Goal: Information Seeking & Learning: Learn about a topic

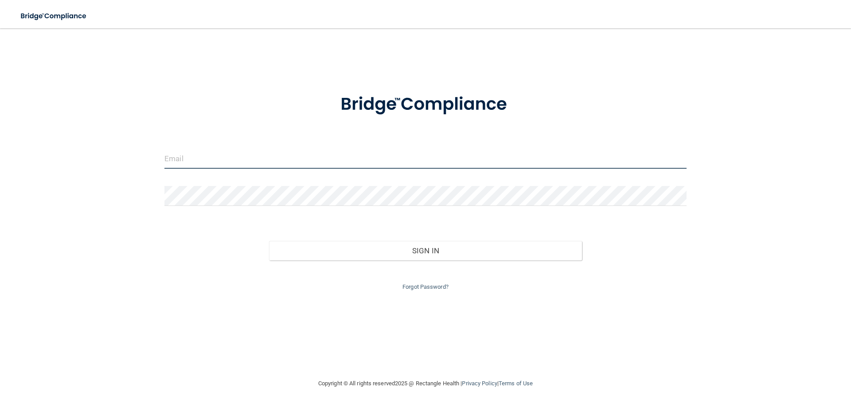
click at [182, 160] on input "email" at bounding box center [425, 159] width 522 height 20
type input "[EMAIL_ADDRESS][DOMAIN_NAME]"
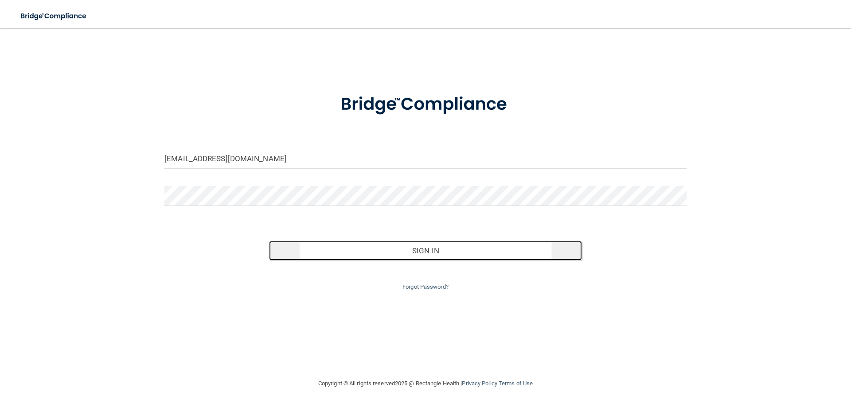
click at [410, 248] on button "Sign In" at bounding box center [425, 250] width 313 height 19
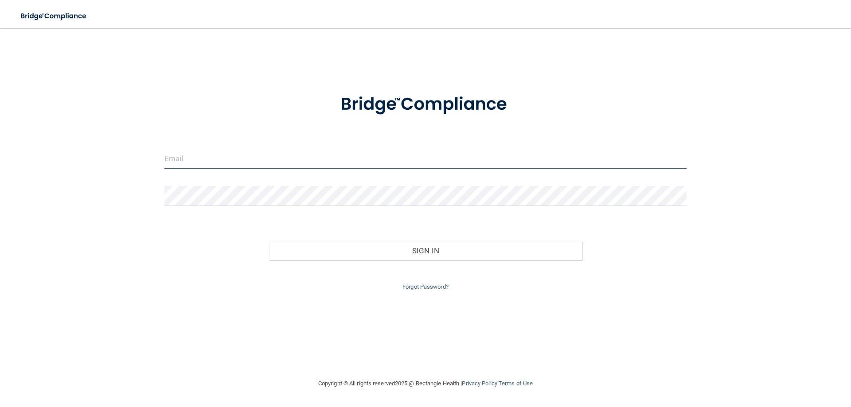
click at [218, 158] on input "email" at bounding box center [425, 159] width 522 height 20
type input "[EMAIL_ADDRESS][DOMAIN_NAME]"
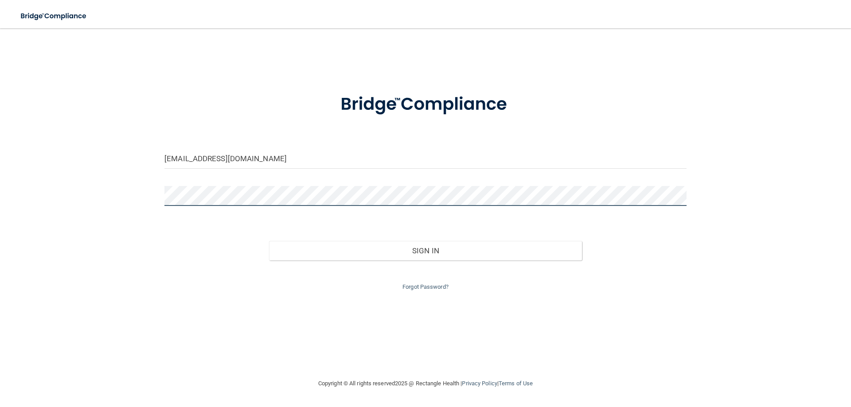
click at [269, 241] on button "Sign In" at bounding box center [425, 250] width 313 height 19
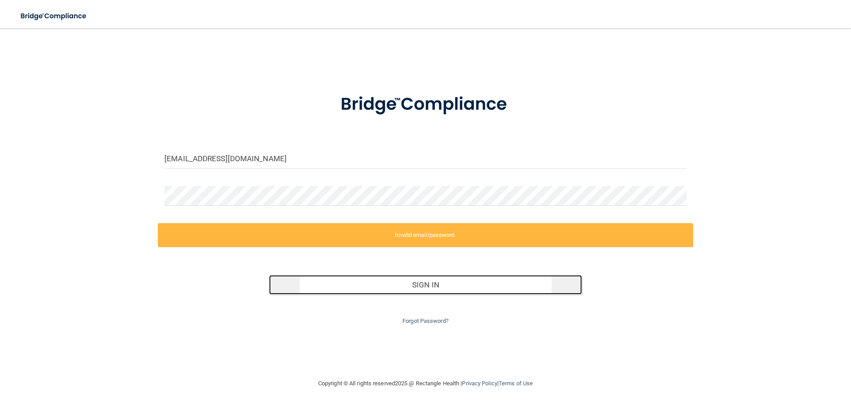
click at [423, 286] on button "Sign In" at bounding box center [425, 284] width 313 height 19
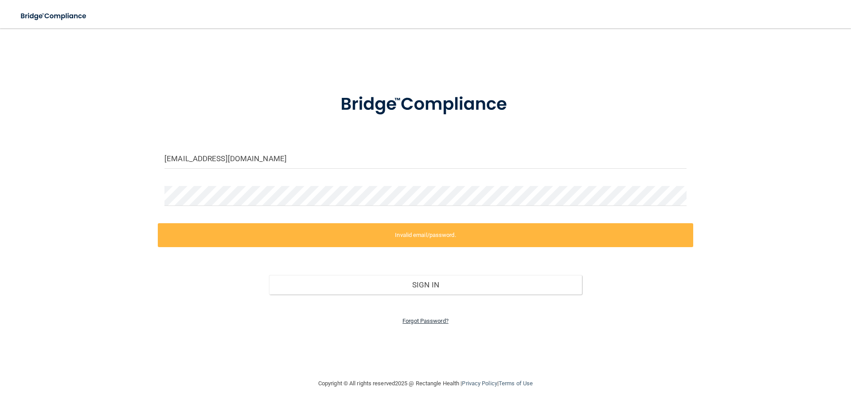
click at [435, 319] on link "Forgot Password?" at bounding box center [425, 321] width 46 height 7
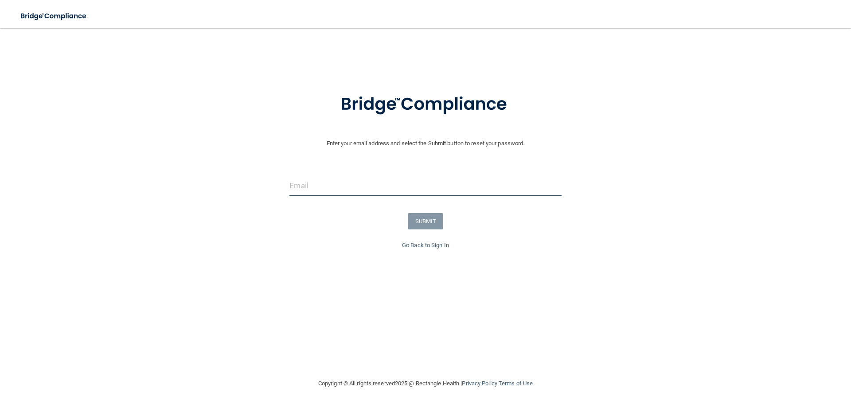
click at [338, 182] on input "email" at bounding box center [425, 186] width 272 height 20
type input "[EMAIL_ADDRESS][DOMAIN_NAME]"
click at [415, 221] on button "SUBMIT" at bounding box center [426, 221] width 36 height 16
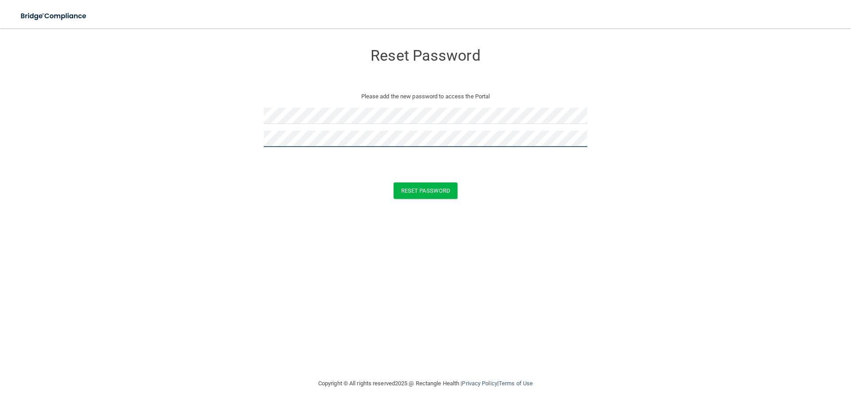
click at [393, 183] on button "Reset Password" at bounding box center [425, 191] width 64 height 16
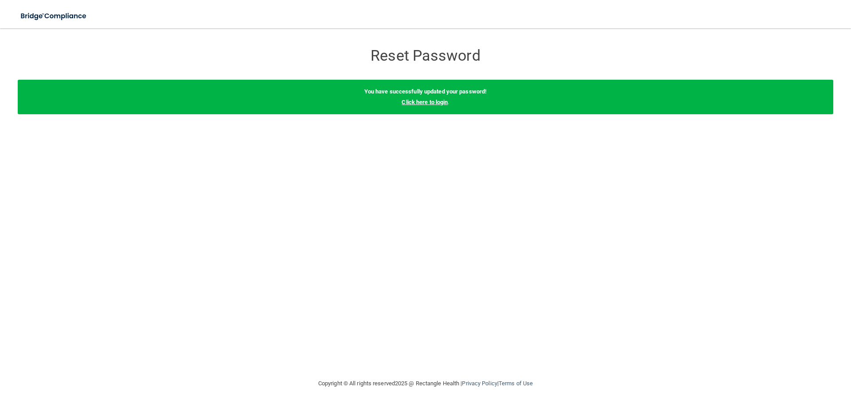
click at [428, 103] on link "Click here to login" at bounding box center [424, 102] width 46 height 7
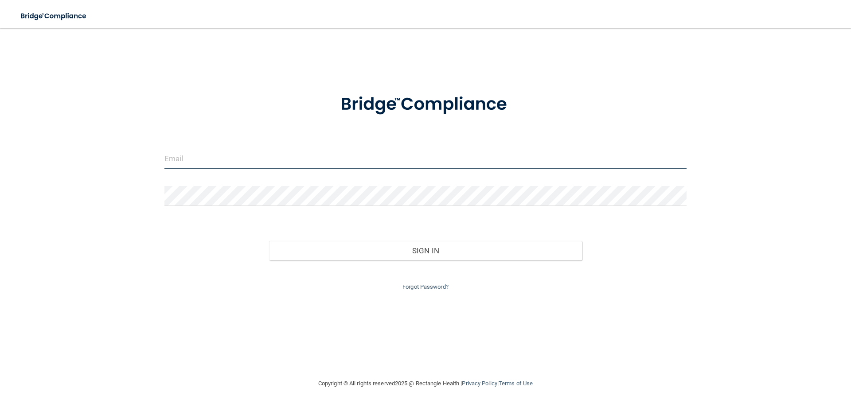
click at [254, 155] on input "email" at bounding box center [425, 159] width 522 height 20
type input "[EMAIL_ADDRESS][DOMAIN_NAME]"
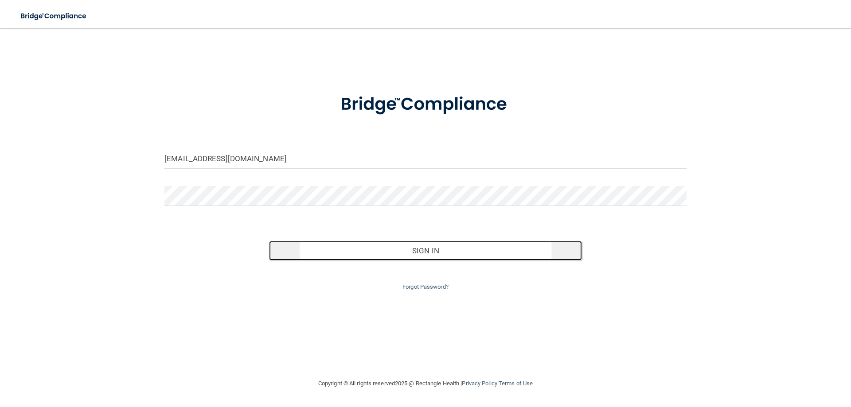
click at [415, 249] on button "Sign In" at bounding box center [425, 250] width 313 height 19
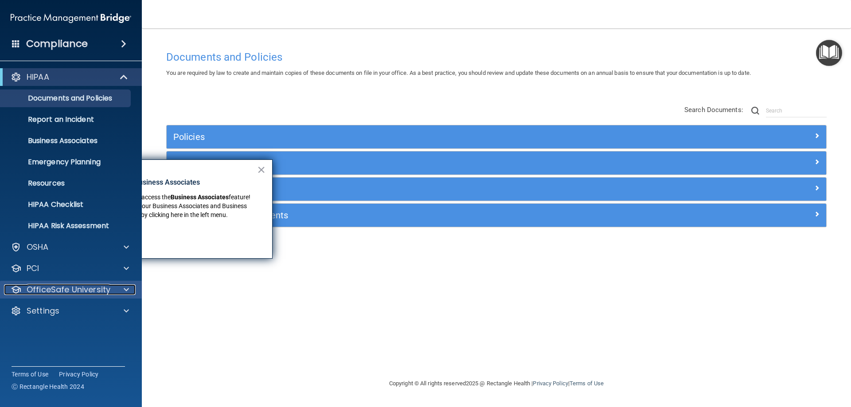
click at [122, 286] on div at bounding box center [125, 289] width 22 height 11
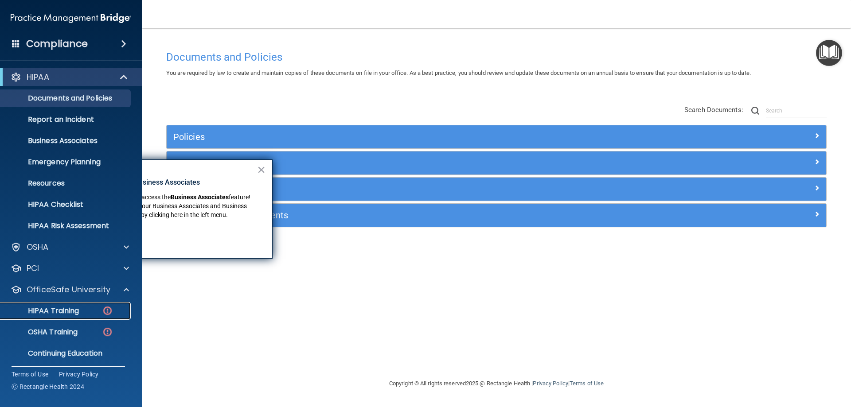
click at [105, 309] on img at bounding box center [107, 310] width 11 height 11
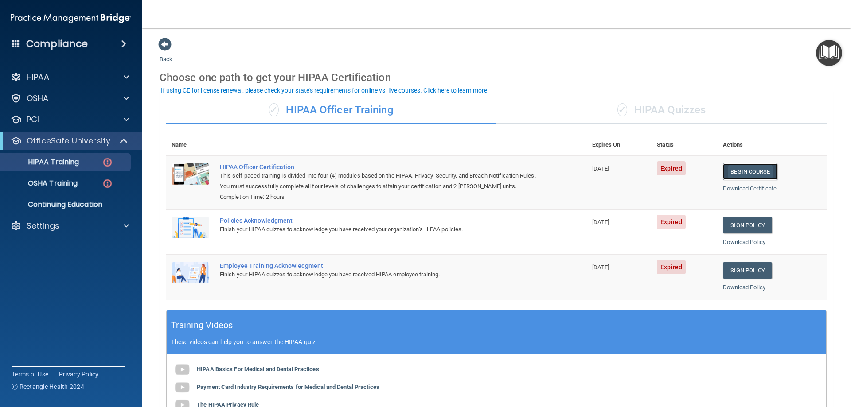
click at [747, 167] on link "Begin Course" at bounding box center [750, 171] width 54 height 16
click at [60, 167] on link "HIPAA Training" at bounding box center [61, 162] width 140 height 18
click at [167, 47] on span at bounding box center [164, 44] width 13 height 13
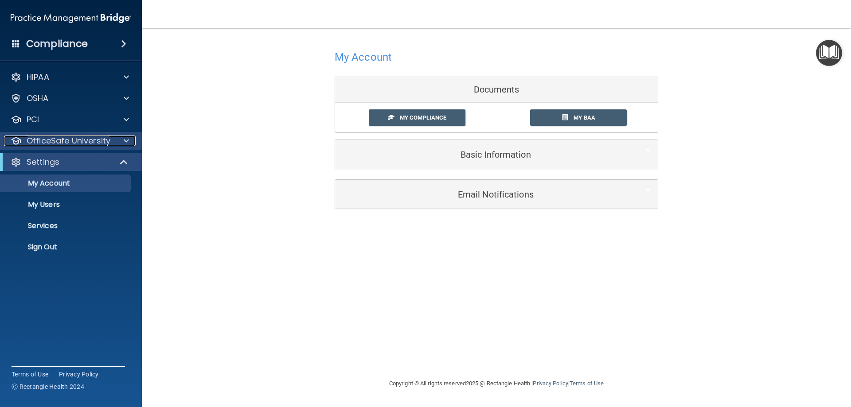
click at [125, 143] on span at bounding box center [126, 141] width 5 height 11
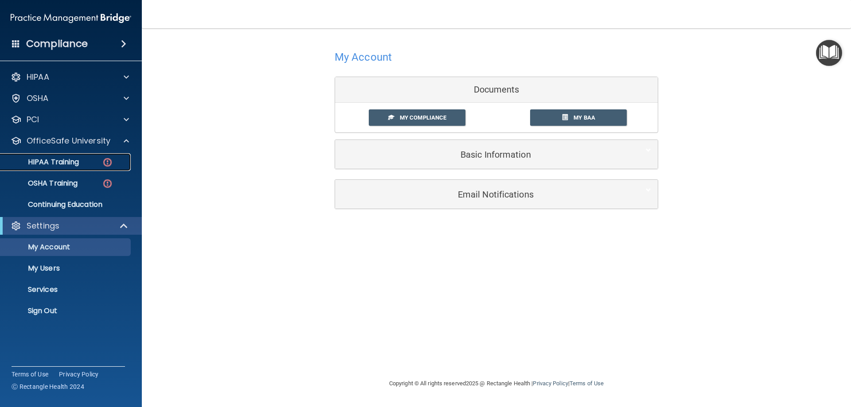
click at [83, 163] on div "HIPAA Training" at bounding box center [66, 162] width 121 height 9
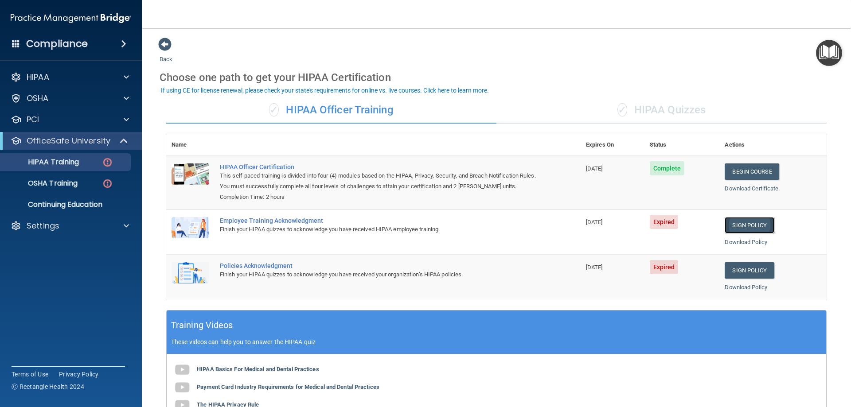
click at [735, 225] on link "Sign Policy" at bounding box center [748, 225] width 49 height 16
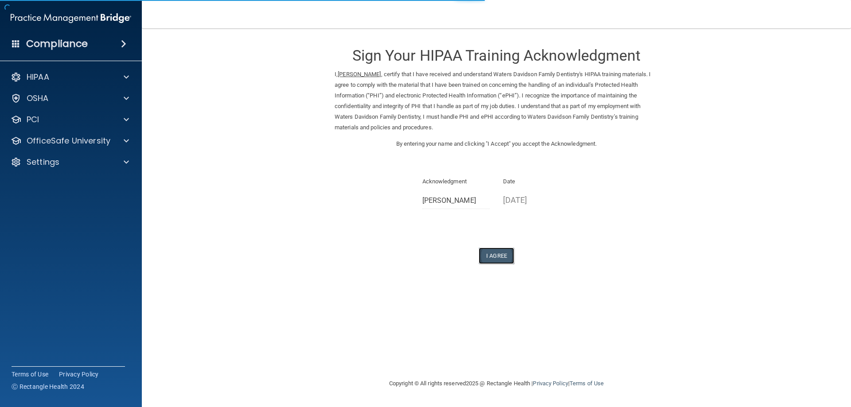
click at [496, 253] on button "I Agree" at bounding box center [495, 256] width 35 height 16
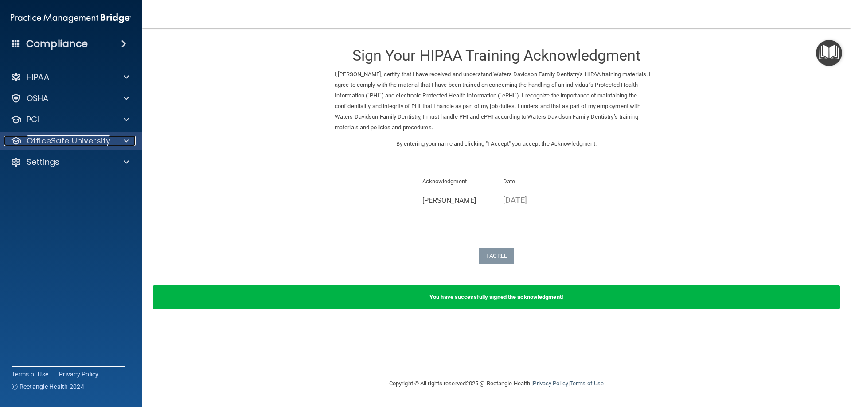
click at [123, 140] on div at bounding box center [125, 141] width 22 height 11
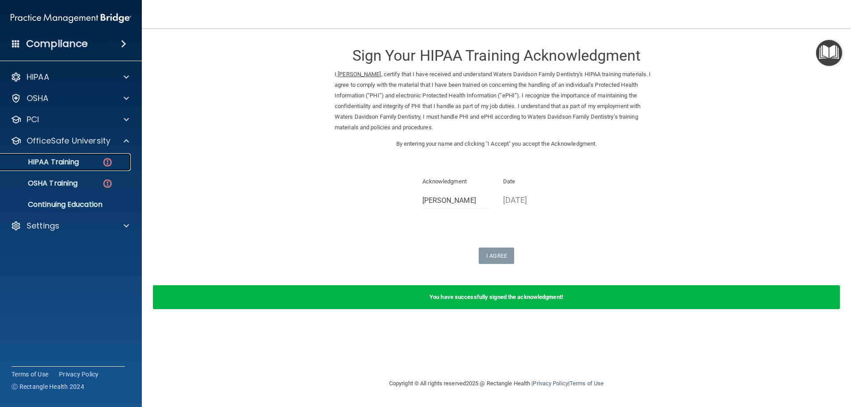
click at [105, 163] on img at bounding box center [107, 162] width 11 height 11
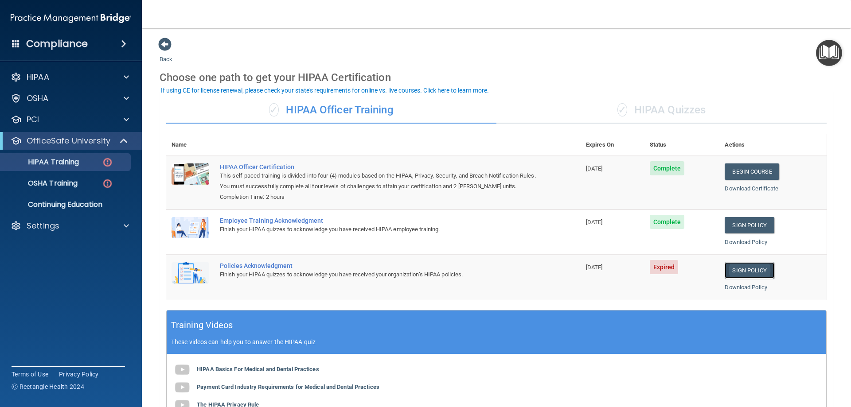
click at [738, 271] on link "Sign Policy" at bounding box center [748, 270] width 49 height 16
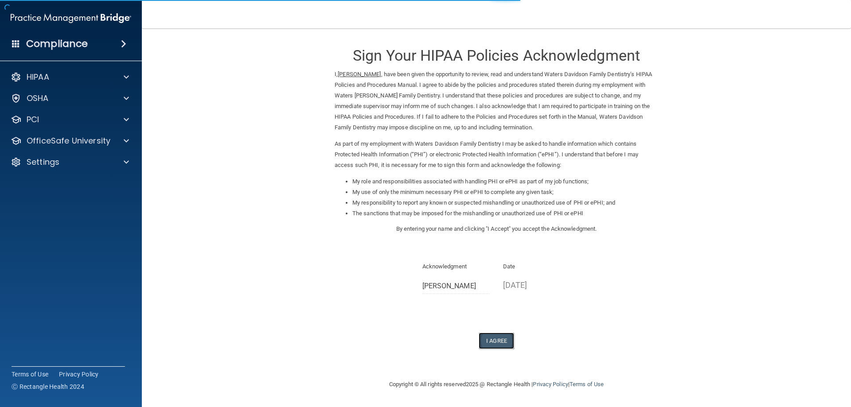
click at [499, 339] on button "I Agree" at bounding box center [495, 341] width 35 height 16
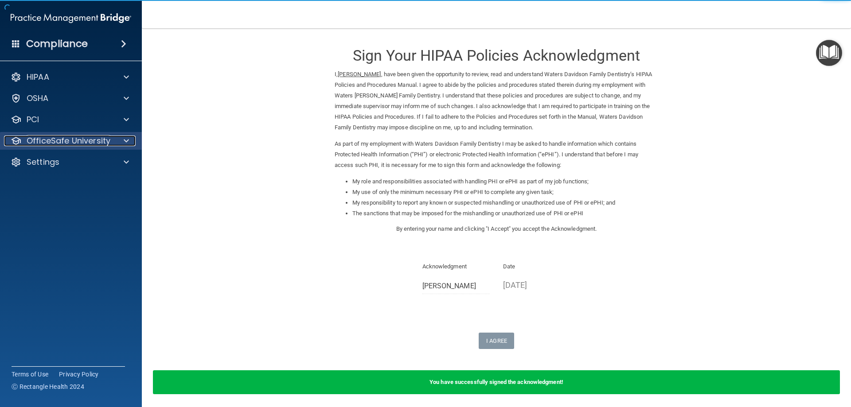
click at [121, 138] on div at bounding box center [125, 141] width 22 height 11
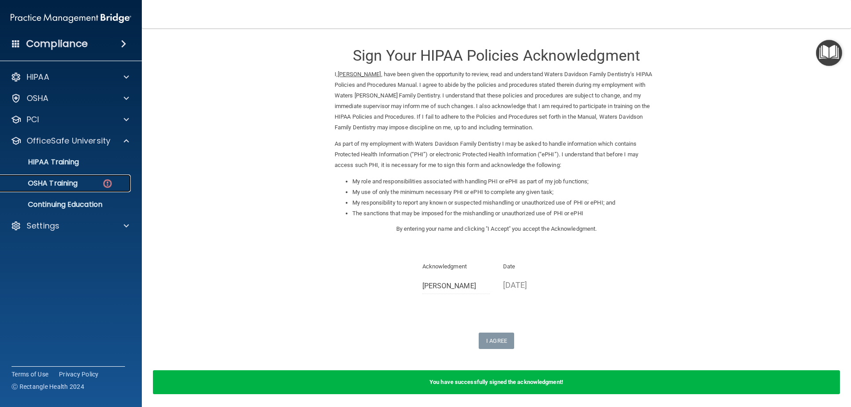
click at [105, 184] on img at bounding box center [107, 183] width 11 height 11
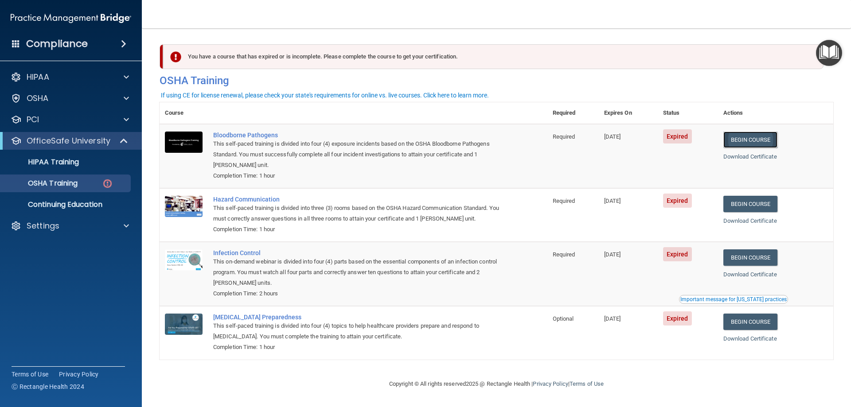
click at [747, 136] on link "Begin Course" at bounding box center [750, 140] width 54 height 16
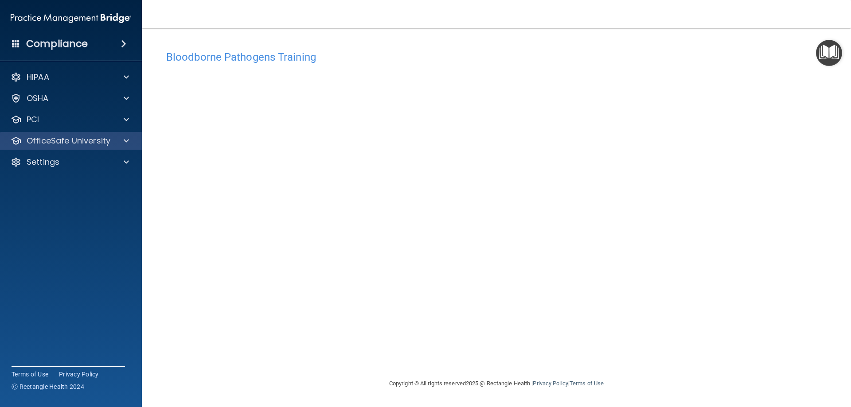
click at [136, 142] on div "OfficeSafe University" at bounding box center [71, 141] width 142 height 18
click at [124, 141] on span at bounding box center [126, 141] width 5 height 11
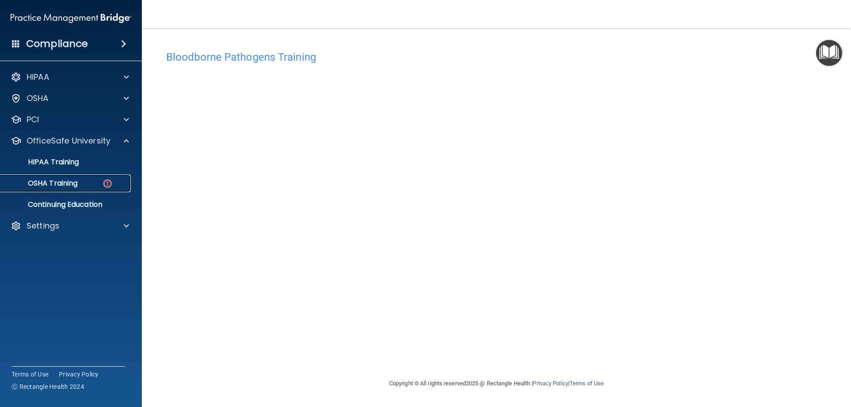
click at [99, 189] on link "OSHA Training" at bounding box center [61, 184] width 140 height 18
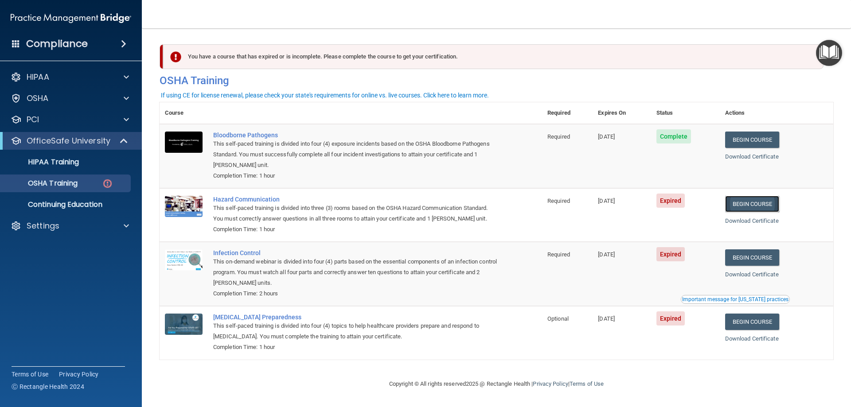
click at [742, 206] on link "Begin Course" at bounding box center [752, 204] width 54 height 16
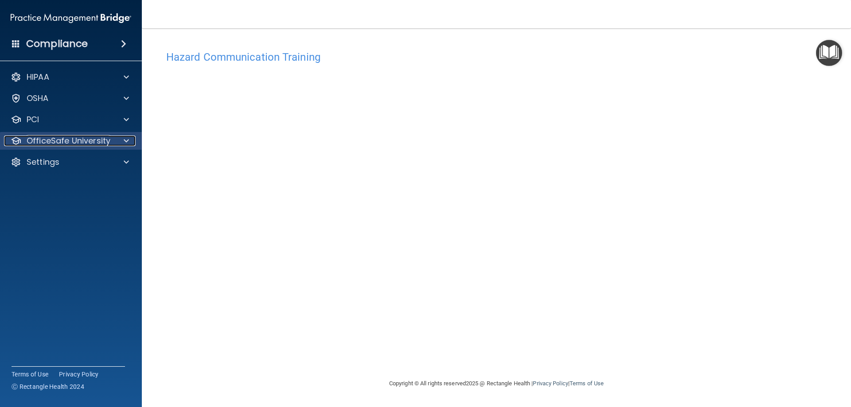
click at [124, 137] on span at bounding box center [126, 141] width 5 height 11
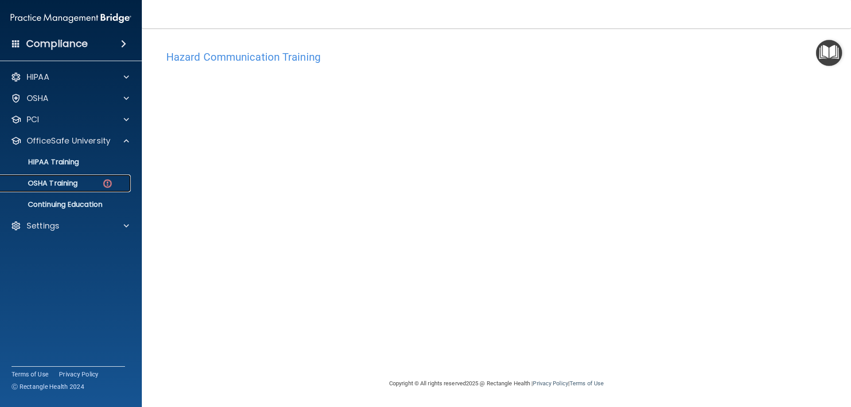
click at [111, 185] on img at bounding box center [107, 183] width 11 height 11
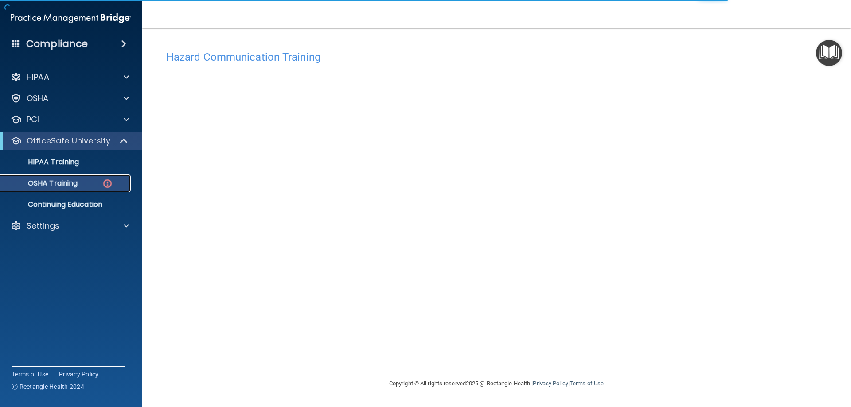
click at [97, 185] on div "OSHA Training" at bounding box center [66, 183] width 121 height 9
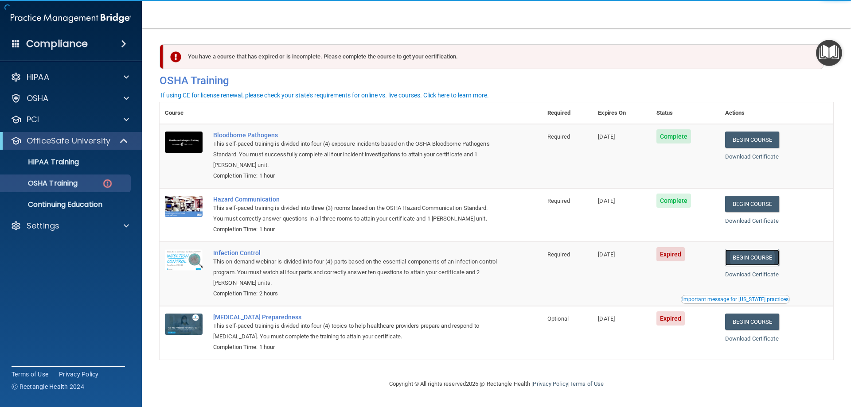
click at [745, 260] on link "Begin Course" at bounding box center [752, 257] width 54 height 16
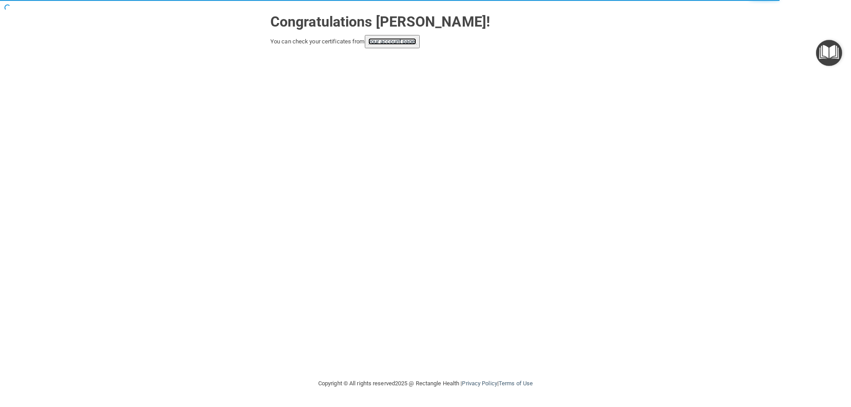
click at [399, 39] on link "your account page!" at bounding box center [392, 41] width 48 height 7
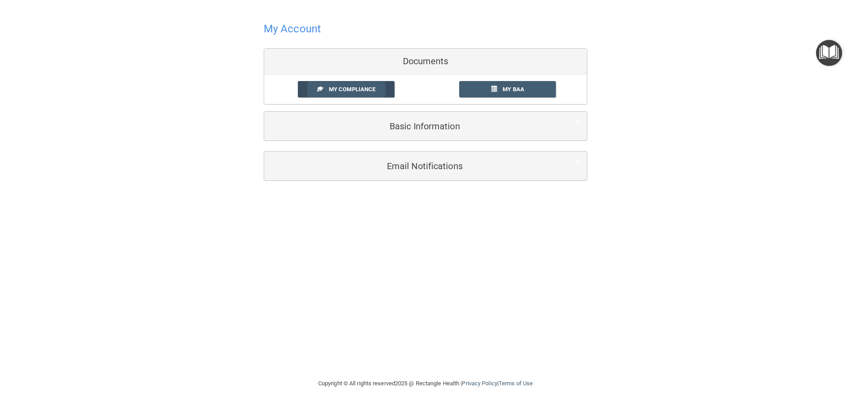
click at [357, 87] on span "My Compliance" at bounding box center [352, 89] width 47 height 7
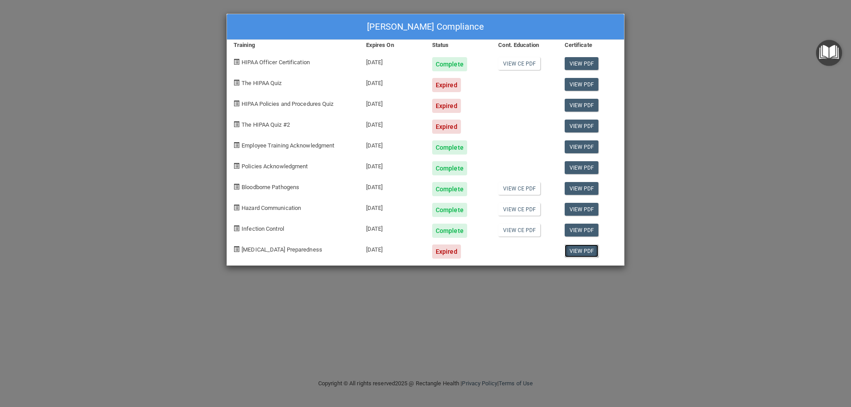
click at [576, 249] on link "View PDF" at bounding box center [581, 251] width 34 height 13
click at [442, 250] on div "Expired" at bounding box center [446, 252] width 29 height 14
click at [587, 85] on link "View PDF" at bounding box center [581, 84] width 34 height 13
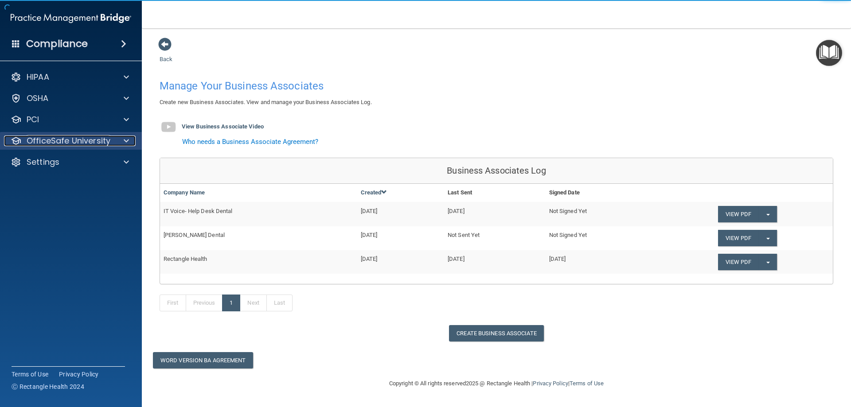
click at [114, 138] on div at bounding box center [125, 141] width 22 height 11
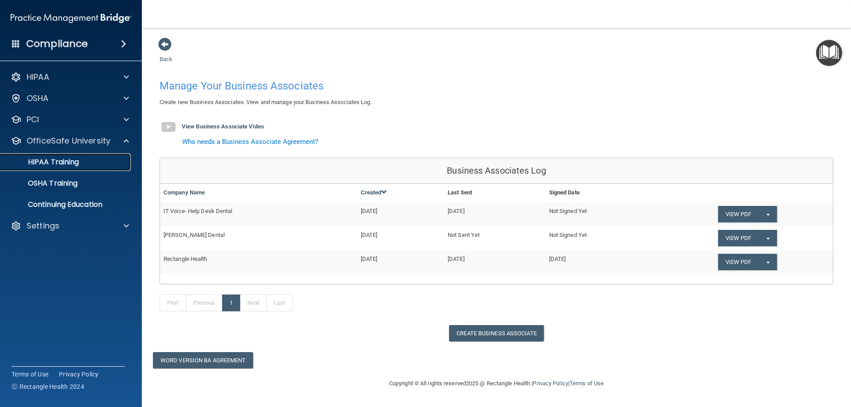
click at [81, 162] on div "HIPAA Training" at bounding box center [66, 162] width 121 height 9
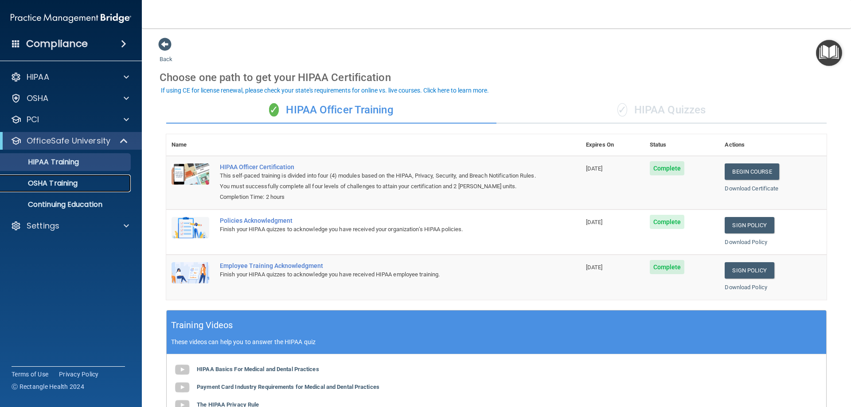
click at [77, 178] on link "OSHA Training" at bounding box center [61, 184] width 140 height 18
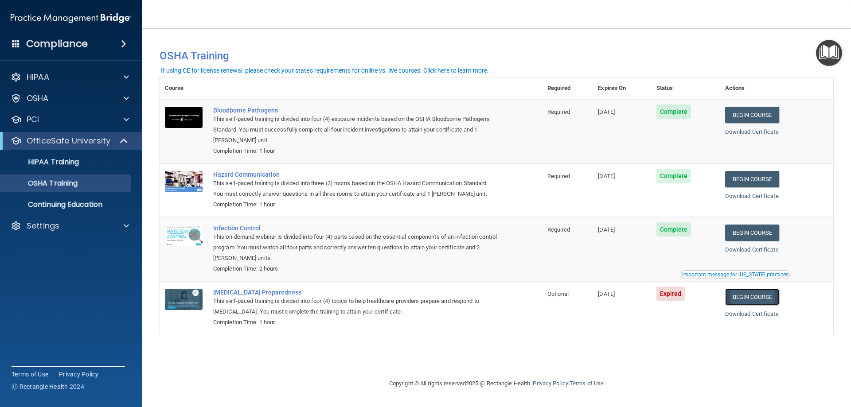
click at [777, 299] on link "Begin Course" at bounding box center [752, 297] width 54 height 16
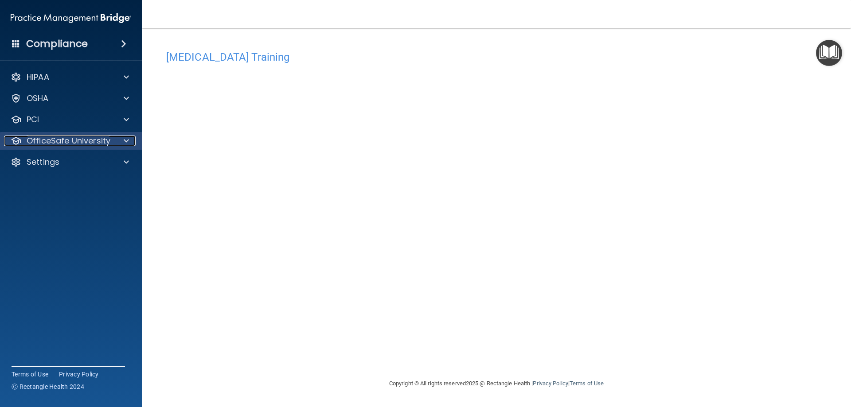
click at [120, 136] on div at bounding box center [125, 141] width 22 height 11
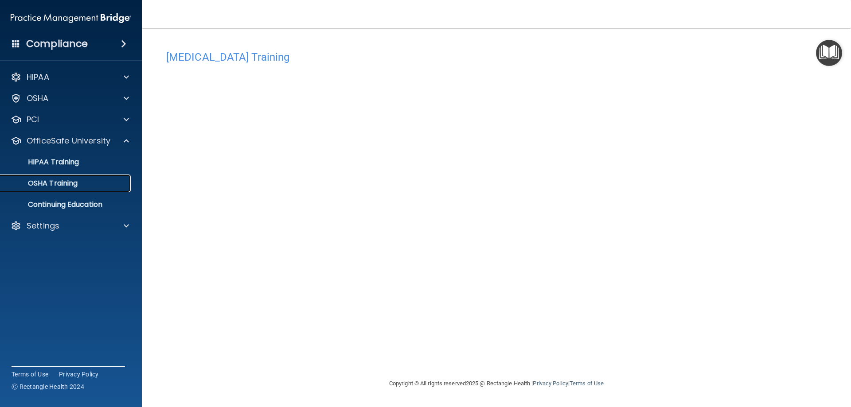
click at [77, 182] on p "OSHA Training" at bounding box center [42, 183] width 72 height 9
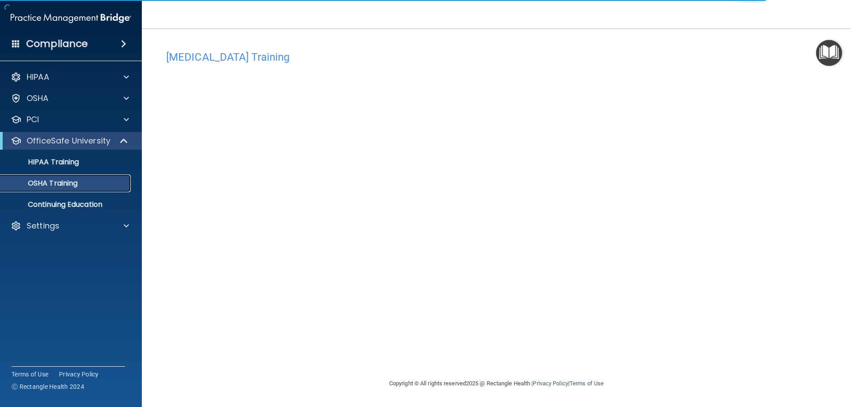
click at [71, 182] on p "OSHA Training" at bounding box center [42, 183] width 72 height 9
click at [70, 160] on p "HIPAA Training" at bounding box center [42, 162] width 73 height 9
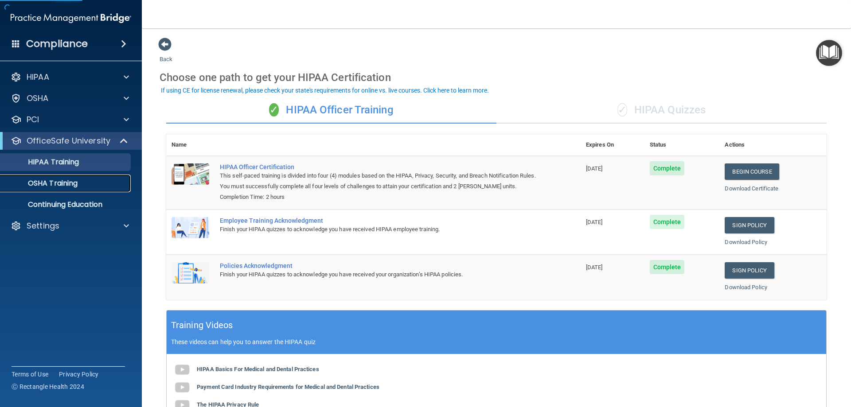
click at [61, 191] on link "OSHA Training" at bounding box center [61, 184] width 140 height 18
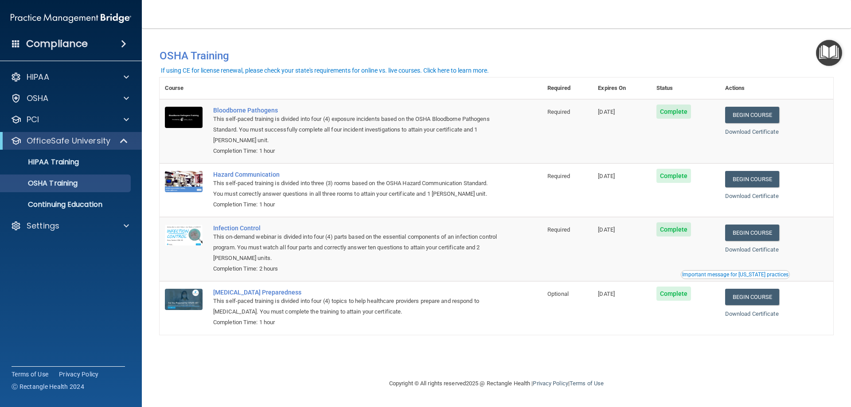
click at [51, 39] on h4 "Compliance" at bounding box center [57, 44] width 62 height 12
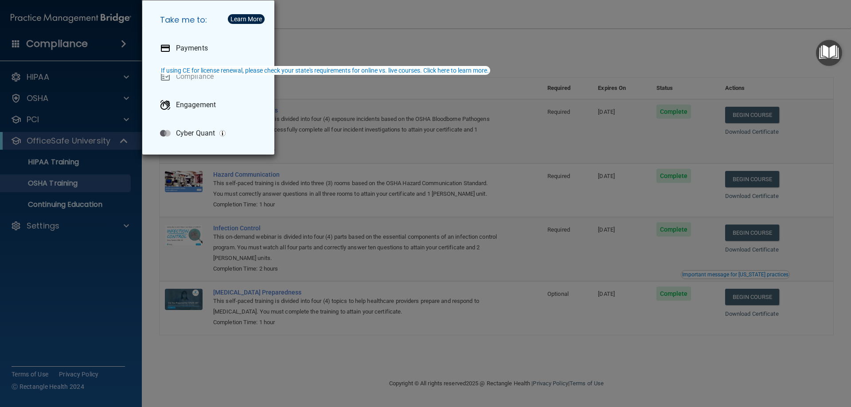
click at [58, 74] on div "Take me to: Payments Compliance Engagement Cyber Quant" at bounding box center [425, 203] width 851 height 407
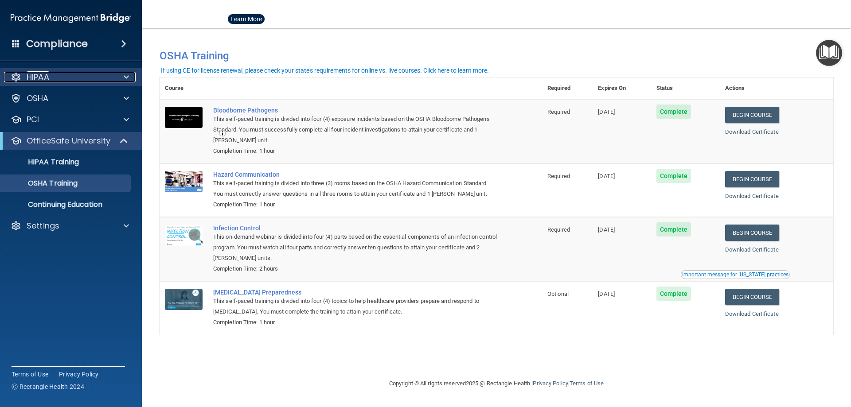
click at [36, 75] on p "HIPAA" at bounding box center [38, 77] width 23 height 11
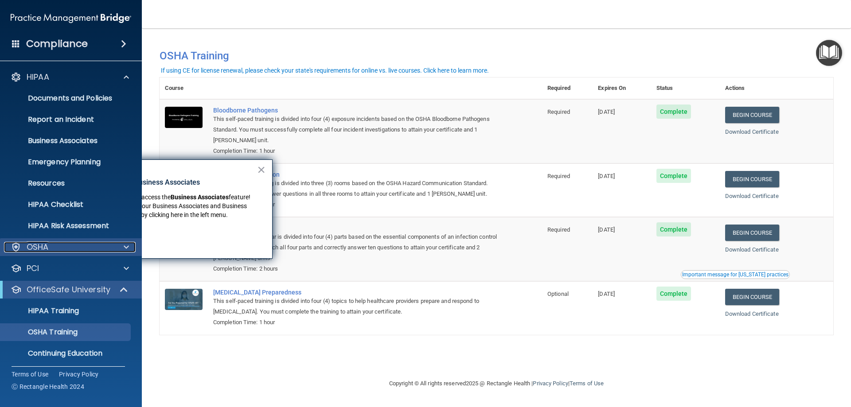
click at [53, 248] on div "OSHA" at bounding box center [59, 247] width 110 height 11
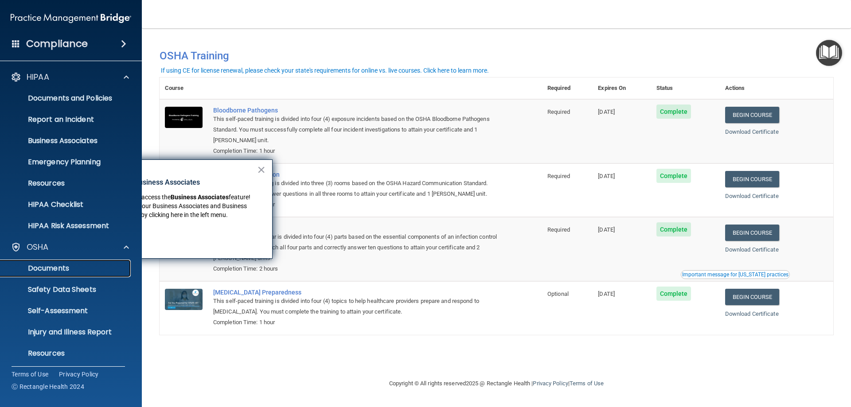
click at [55, 272] on p "Documents" at bounding box center [66, 268] width 121 height 9
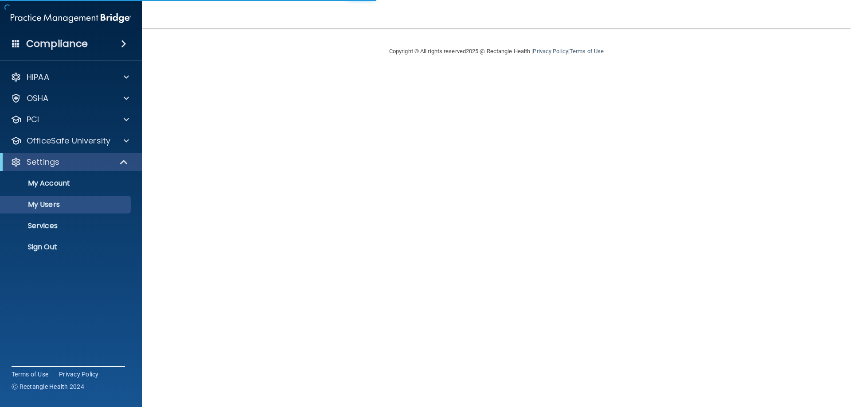
select select "20"
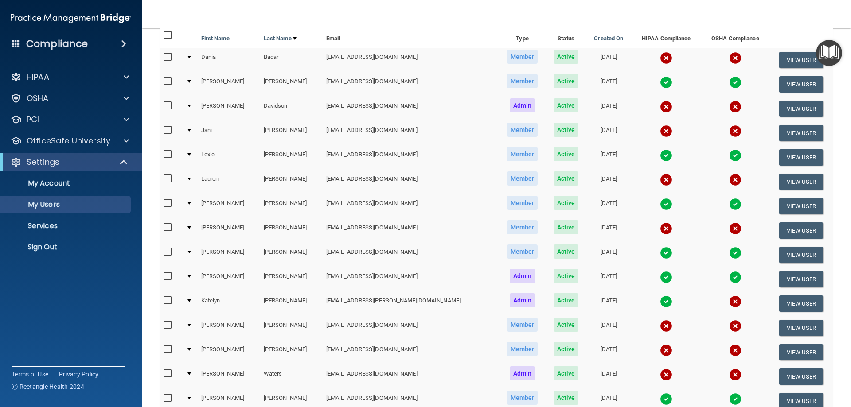
scroll to position [89, 0]
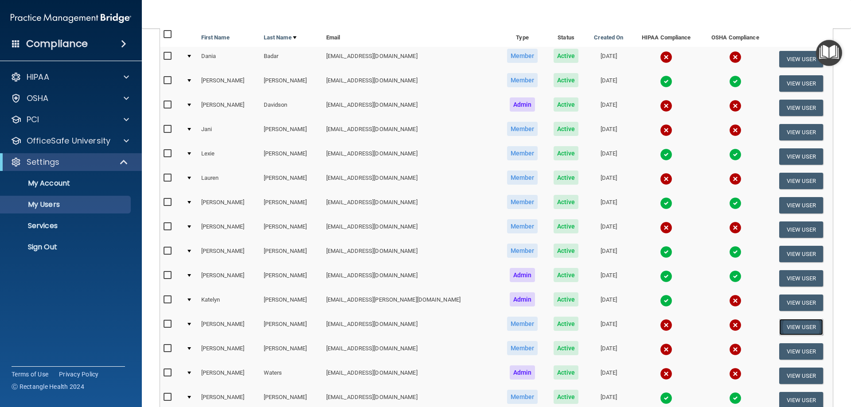
click at [781, 326] on button "View User" at bounding box center [801, 327] width 44 height 16
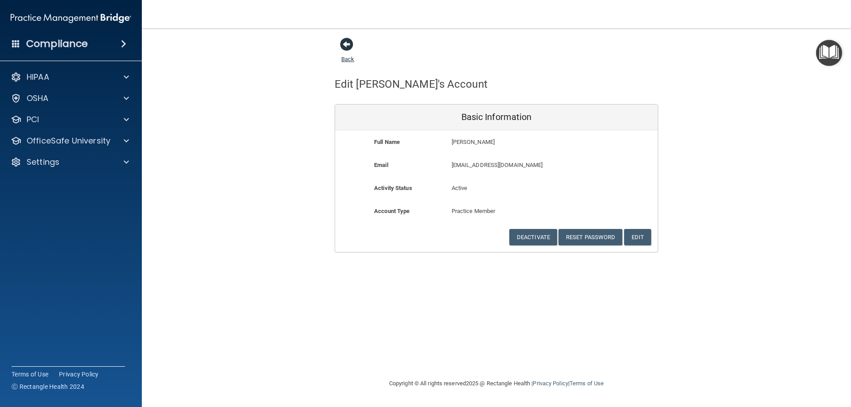
click at [348, 43] on span at bounding box center [346, 44] width 13 height 13
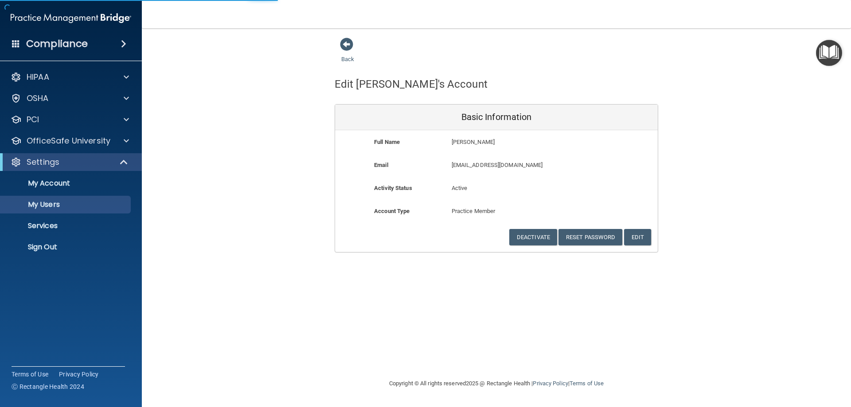
select select "20"
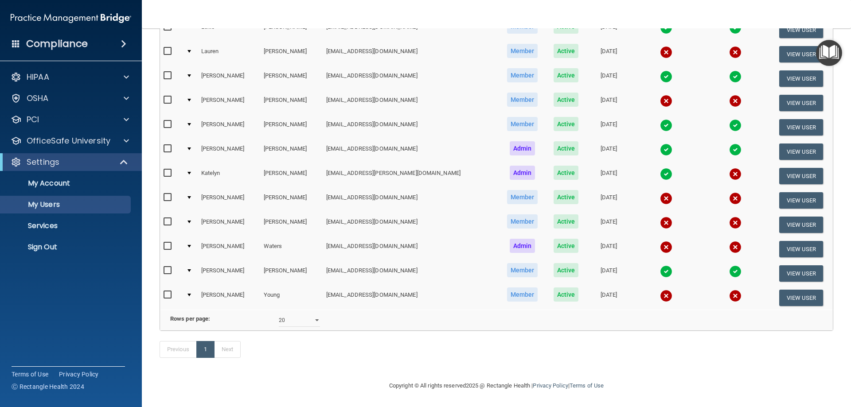
scroll to position [222, 0]
click at [660, 217] on img at bounding box center [666, 223] width 12 height 12
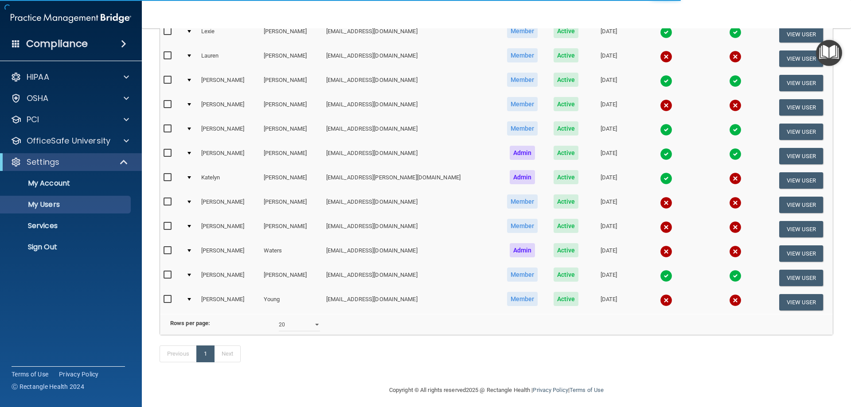
click at [660, 232] on img at bounding box center [666, 227] width 12 height 12
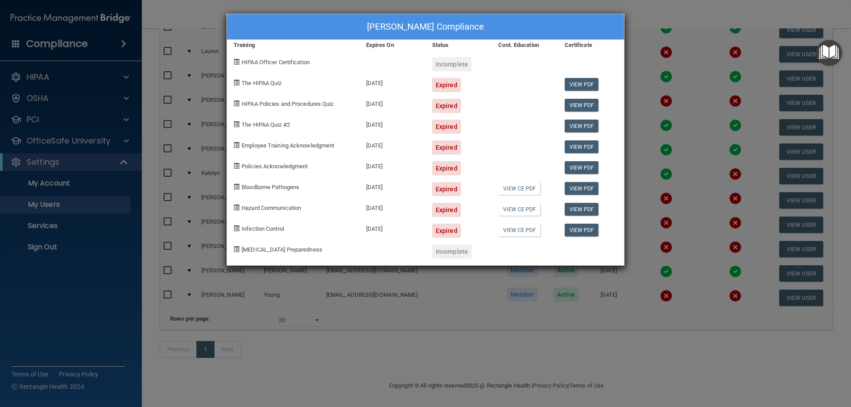
click at [699, 63] on div "[PERSON_NAME] Compliance Training Expires On Status Cont. Education Certificate…" at bounding box center [425, 203] width 851 height 407
click at [674, 32] on div "[PERSON_NAME] Compliance Training Expires On Status Cont. Education Certificate…" at bounding box center [425, 203] width 851 height 407
